Goal: Task Accomplishment & Management: Use online tool/utility

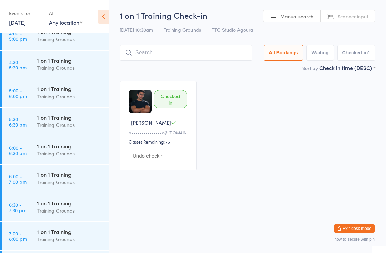
scroll to position [707, 0]
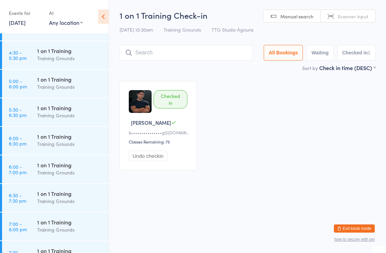
click at [58, 111] on div "1 on 1 Training" at bounding box center [70, 107] width 66 height 7
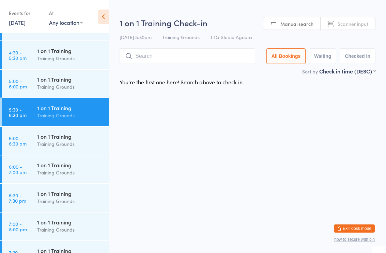
click at [203, 46] on div "1 on 1 Training Check-in [DATE] 5:30pm Training Grounds TTG Studio Agoura Manua…" at bounding box center [247, 42] width 256 height 50
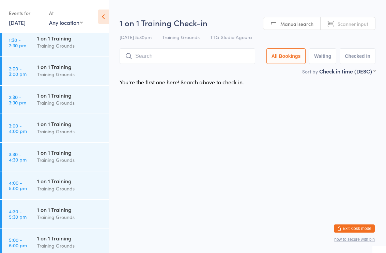
scroll to position [546, 0]
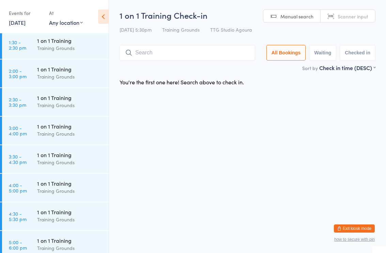
click at [63, 72] on div "1 on 1 Training" at bounding box center [70, 68] width 66 height 7
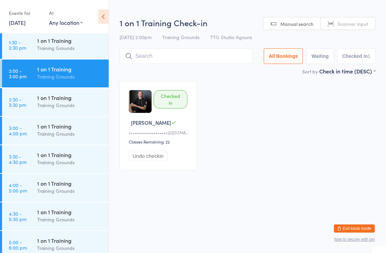
click at [72, 122] on div "1 on 1 Training Training Grounds" at bounding box center [72, 130] width 71 height 27
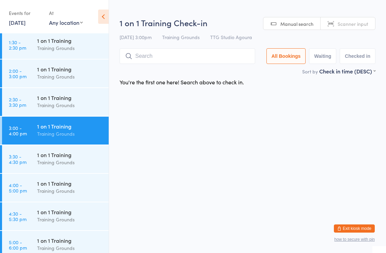
click at [176, 54] on input "search" at bounding box center [186, 56] width 135 height 16
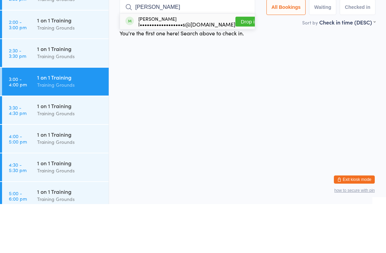
type input "[PERSON_NAME]"
click at [173, 65] on div "[PERSON_NAME] l••••••••••••••••••s@[DOMAIN_NAME]" at bounding box center [186, 70] width 97 height 11
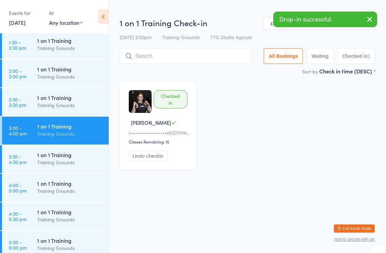
click at [69, 182] on div "1 on 1 Training" at bounding box center [70, 183] width 66 height 7
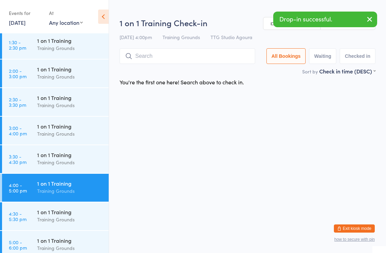
click at [179, 55] on input "search" at bounding box center [186, 56] width 135 height 16
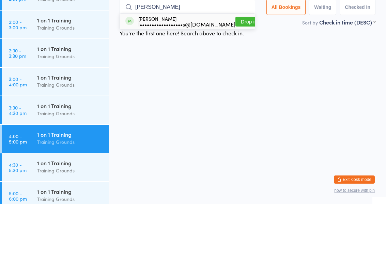
type input "[PERSON_NAME]"
click at [163, 70] on div "l••••••••••••••••••s@[DOMAIN_NAME]" at bounding box center [186, 72] width 97 height 5
